Goal: Task Accomplishment & Management: Manage account settings

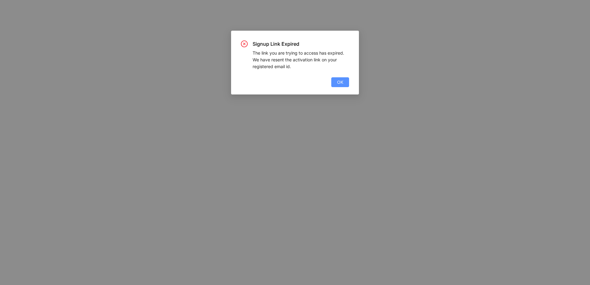
drag, startPoint x: 341, startPoint y: 83, endPoint x: 184, endPoint y: 86, distance: 157.6
click at [341, 83] on span "OK" at bounding box center [340, 82] width 6 height 7
